Goal: Information Seeking & Learning: Understand process/instructions

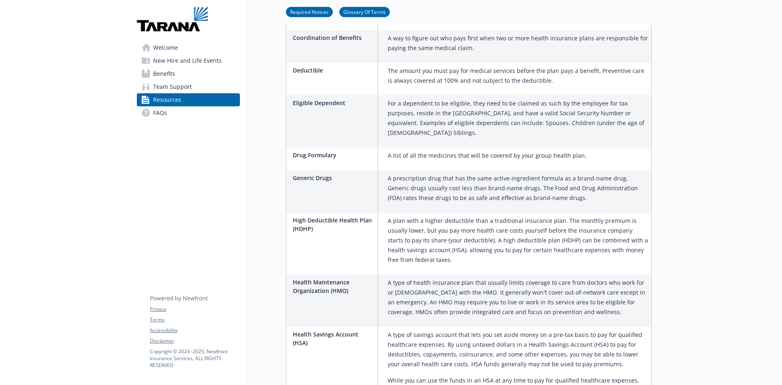
scroll to position [733, 0]
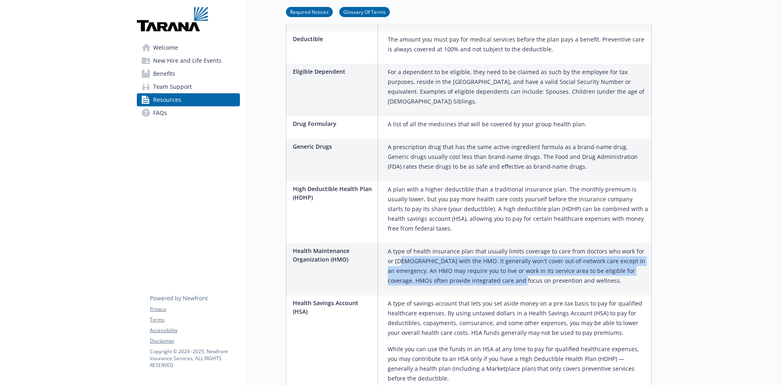
drag, startPoint x: 393, startPoint y: 239, endPoint x: 490, endPoint y: 258, distance: 98.2
click at [490, 258] on p "A type of health insurance plan that usually limits coverage to care from docto…" at bounding box center [518, 265] width 260 height 39
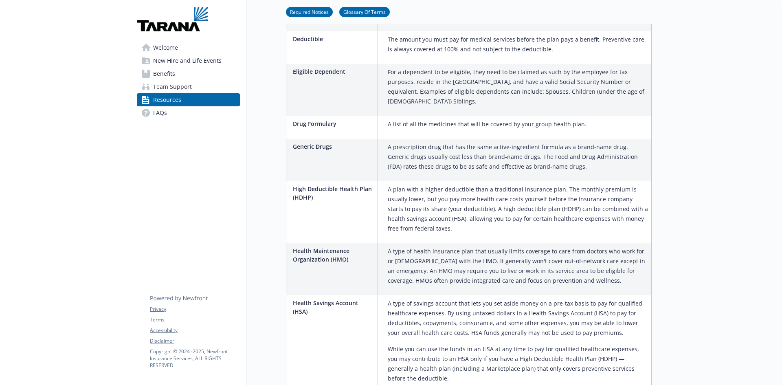
click at [431, 184] on p "A plan with a higher deductible than a traditional insurance plan. The monthly …" at bounding box center [518, 208] width 260 height 49
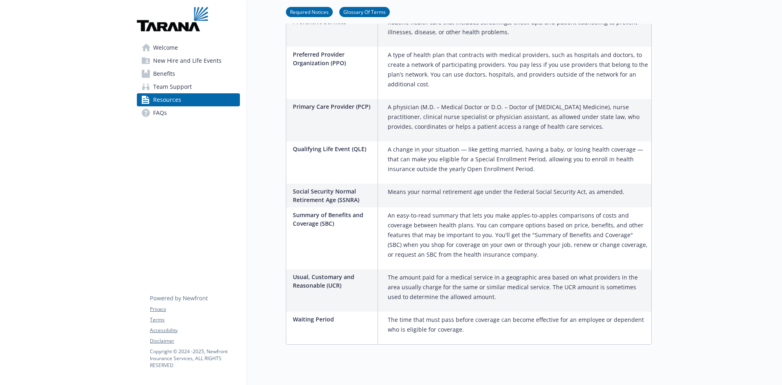
scroll to position [1351, 0]
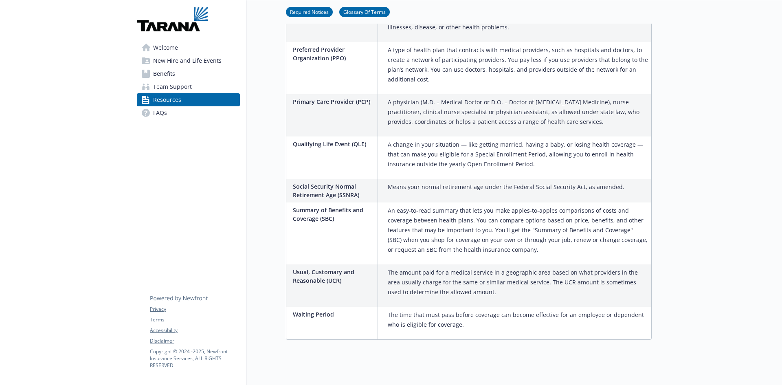
click at [168, 79] on span "Benefits" at bounding box center [164, 73] width 22 height 13
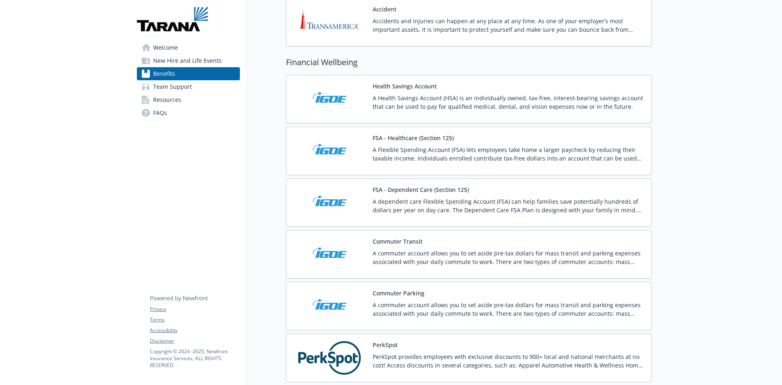
scroll to position [933, 0]
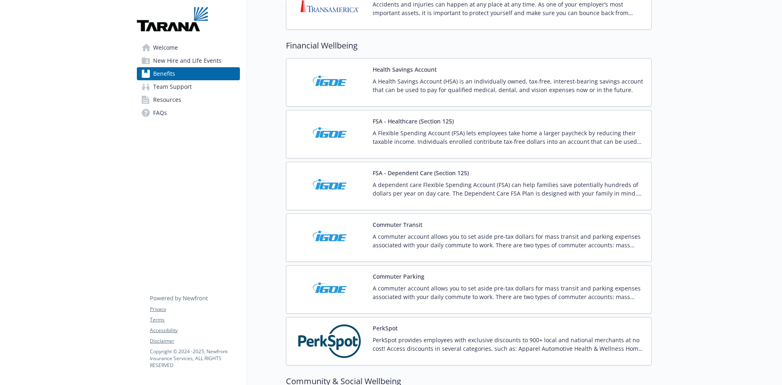
click at [386, 199] on div "A dependent care Flexible Spending Account (FSA) can help families save potenti…" at bounding box center [508, 191] width 272 height 23
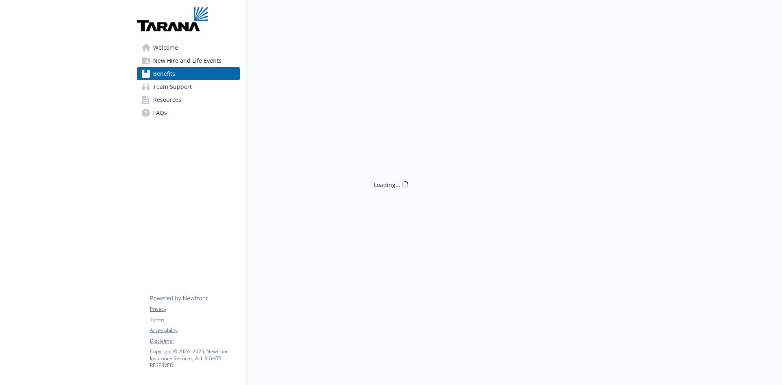
scroll to position [933, 0]
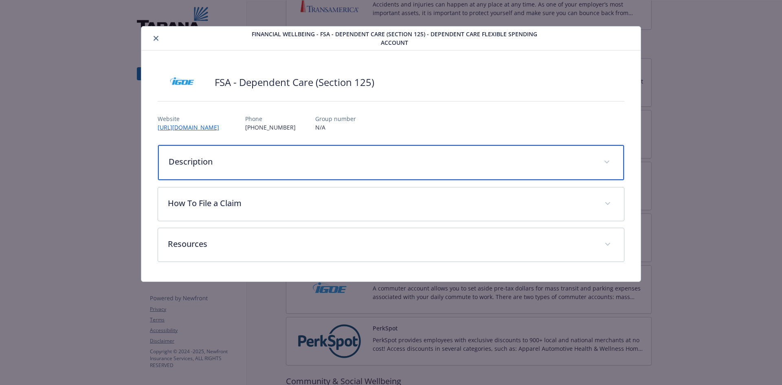
click at [218, 172] on div "Description" at bounding box center [391, 162] width 466 height 35
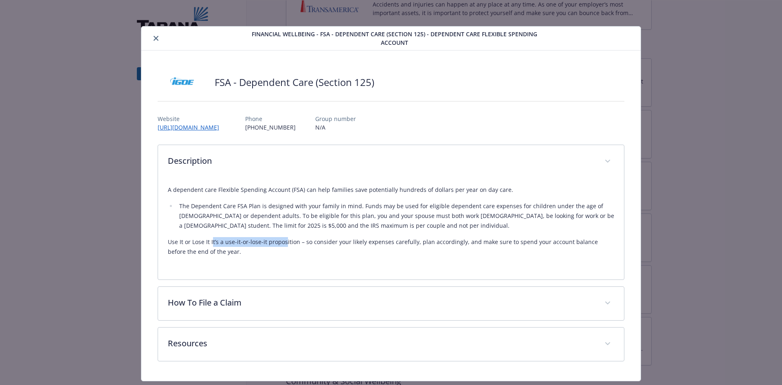
drag, startPoint x: 210, startPoint y: 241, endPoint x: 283, endPoint y: 236, distance: 72.6
click at [283, 236] on div "A dependent care Flexible Spending Account (FSA) can help families save potenti…" at bounding box center [391, 221] width 447 height 72
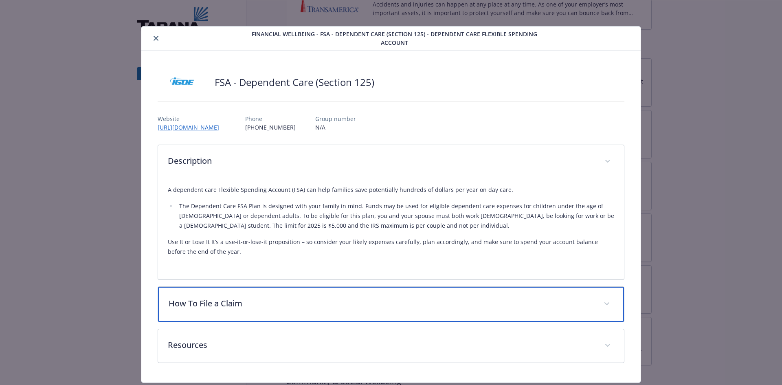
click at [248, 315] on div "How To File a Claim" at bounding box center [391, 304] width 466 height 35
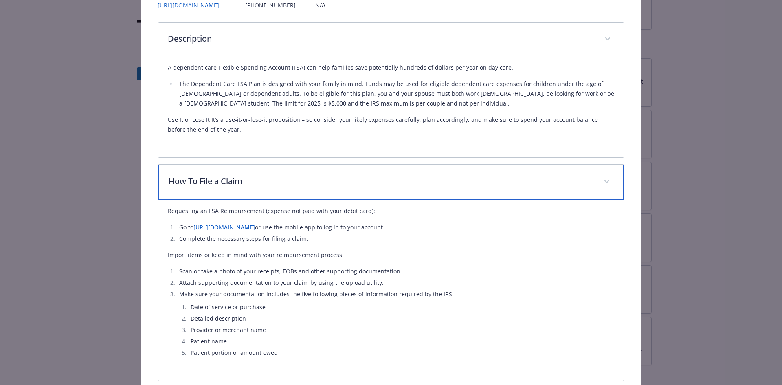
scroll to position [163, 0]
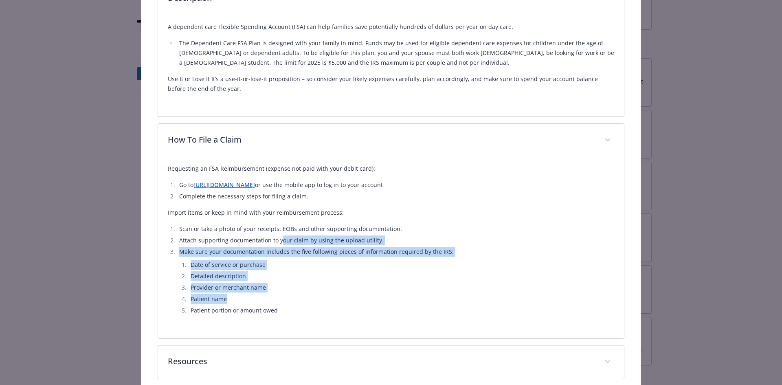
drag, startPoint x: 280, startPoint y: 234, endPoint x: 385, endPoint y: 294, distance: 121.2
click at [385, 294] on ol "Scan or take a photo of your receipts, EOBs and other supporting documentation.…" at bounding box center [391, 269] width 447 height 91
click at [385, 294] on li "Patient name" at bounding box center [401, 299] width 426 height 10
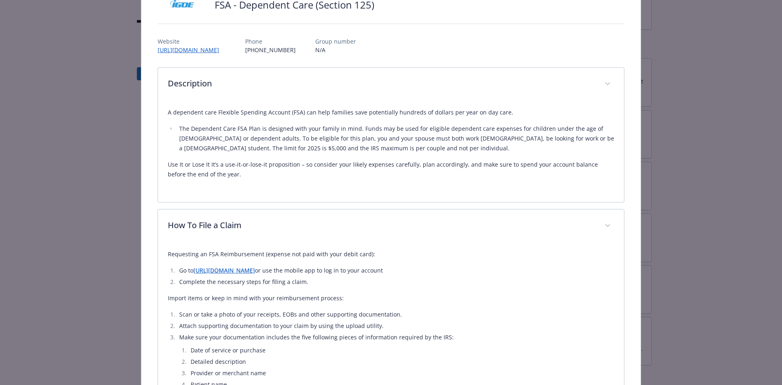
scroll to position [0, 0]
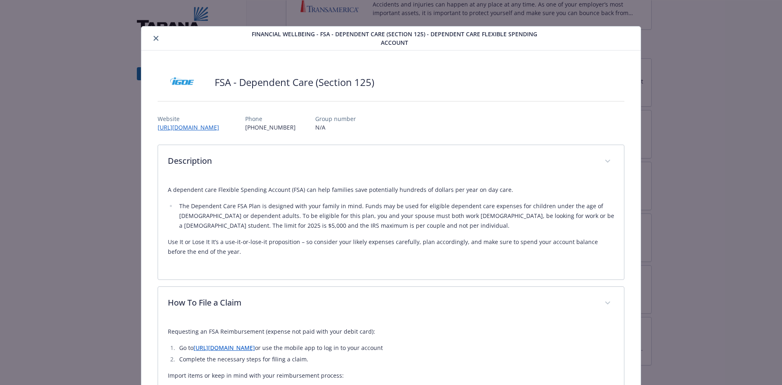
click at [151, 40] on button "close" at bounding box center [156, 38] width 10 height 10
